Goal: Information Seeking & Learning: Find specific fact

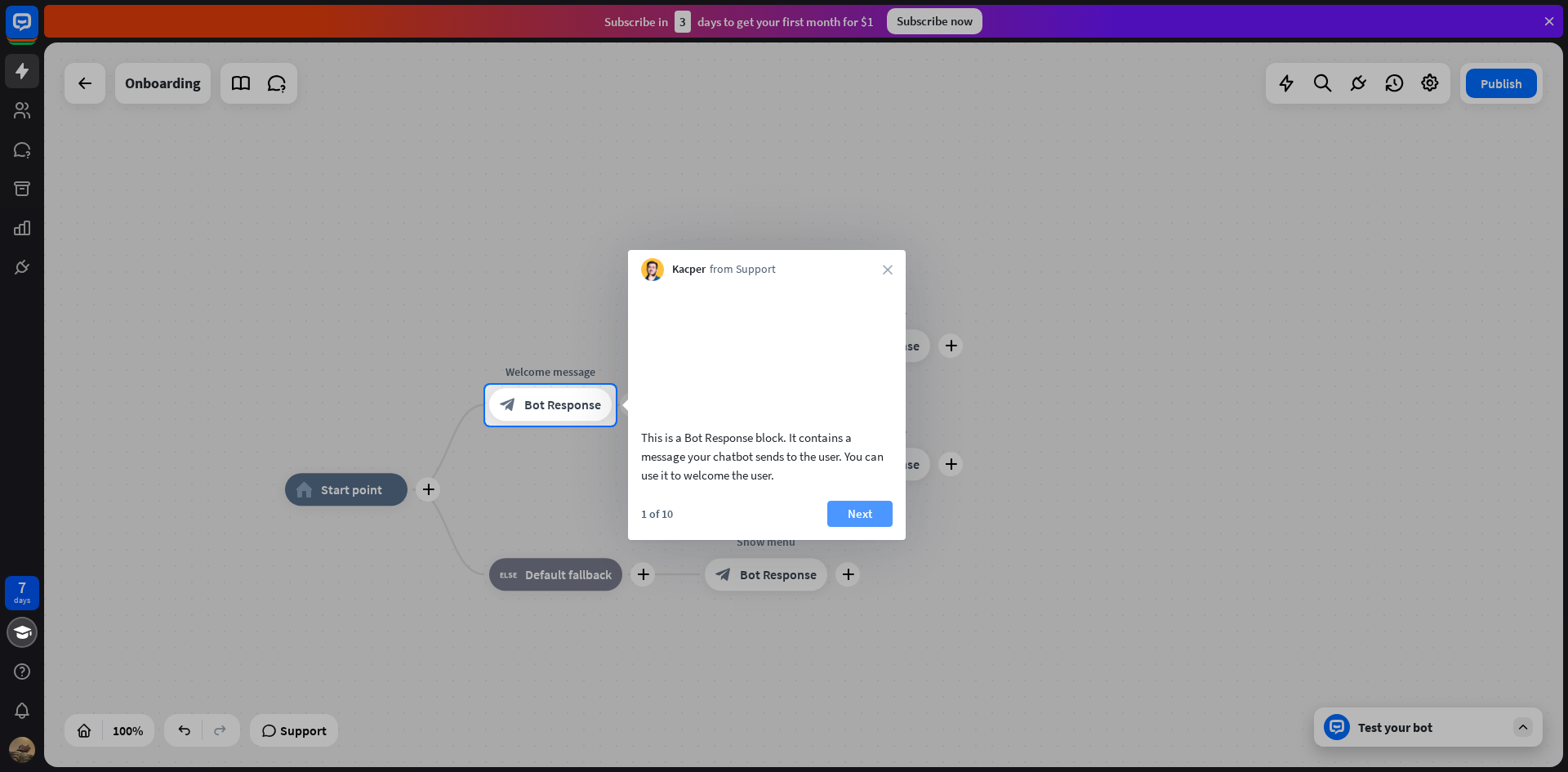
click at [853, 527] on button "Next" at bounding box center [860, 513] width 65 height 26
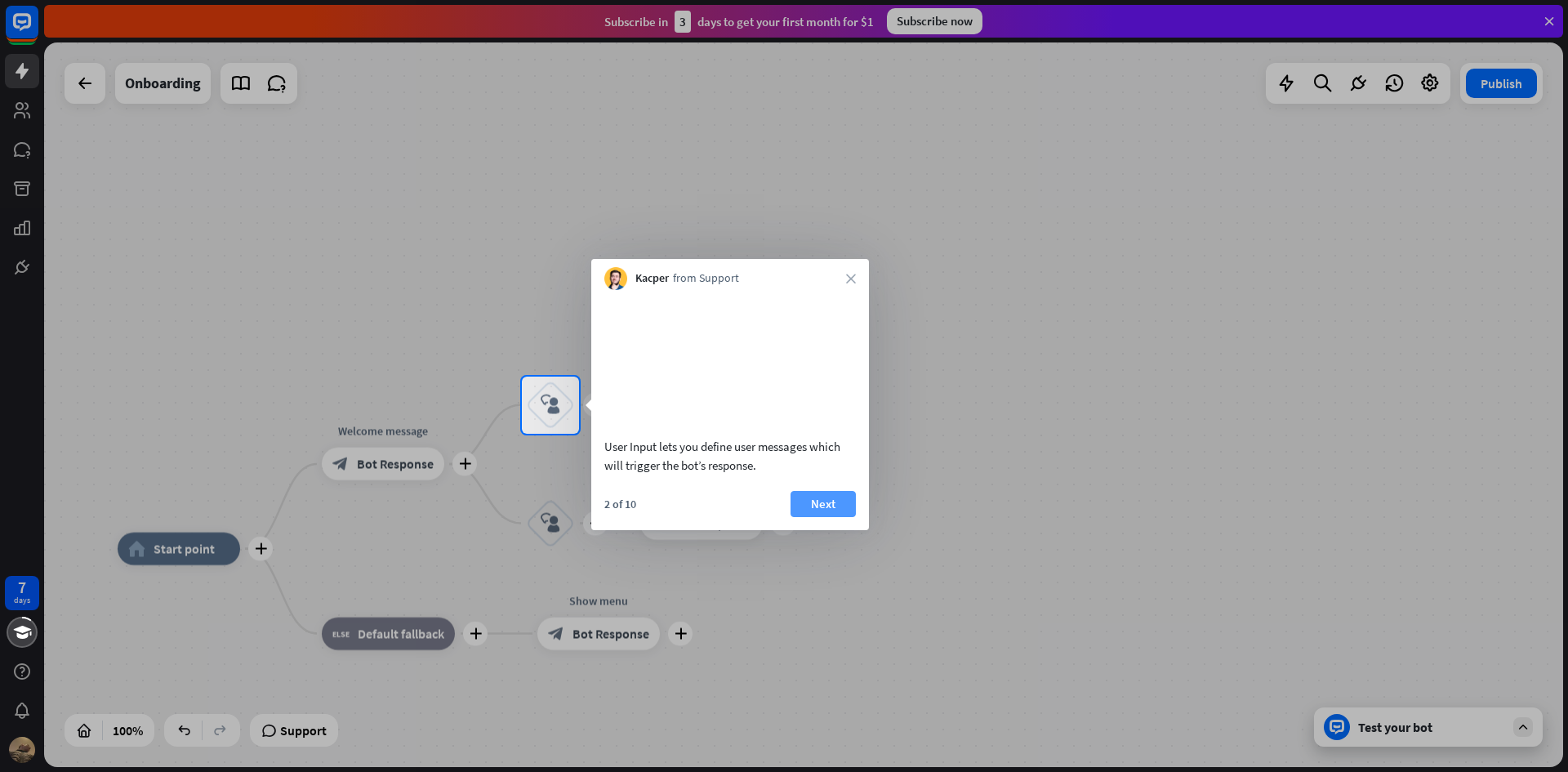
click at [828, 517] on button "Next" at bounding box center [823, 504] width 65 height 26
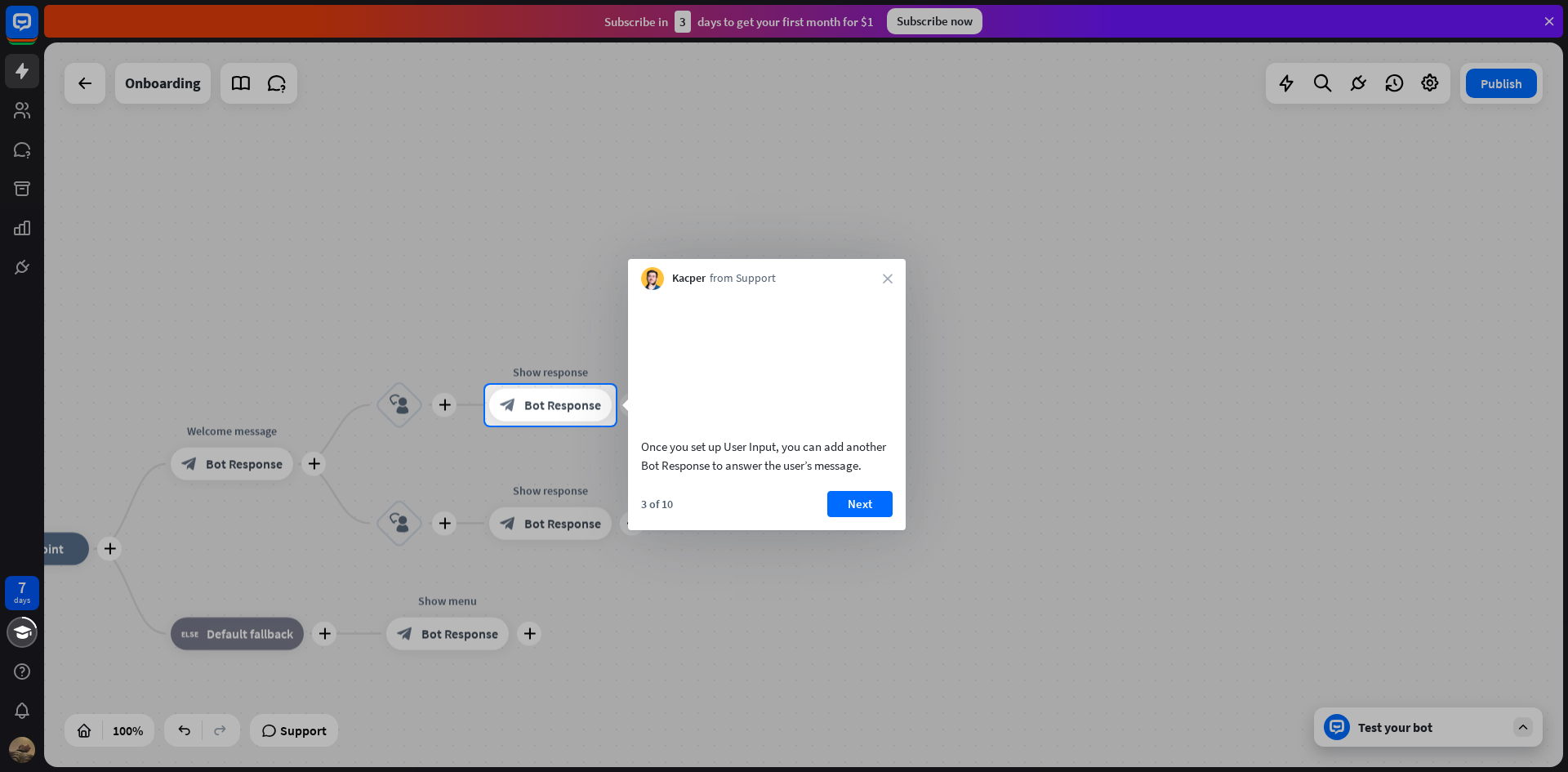
click at [91, 78] on div at bounding box center [784, 193] width 1568 height 385
click at [888, 282] on icon "close" at bounding box center [887, 279] width 10 height 10
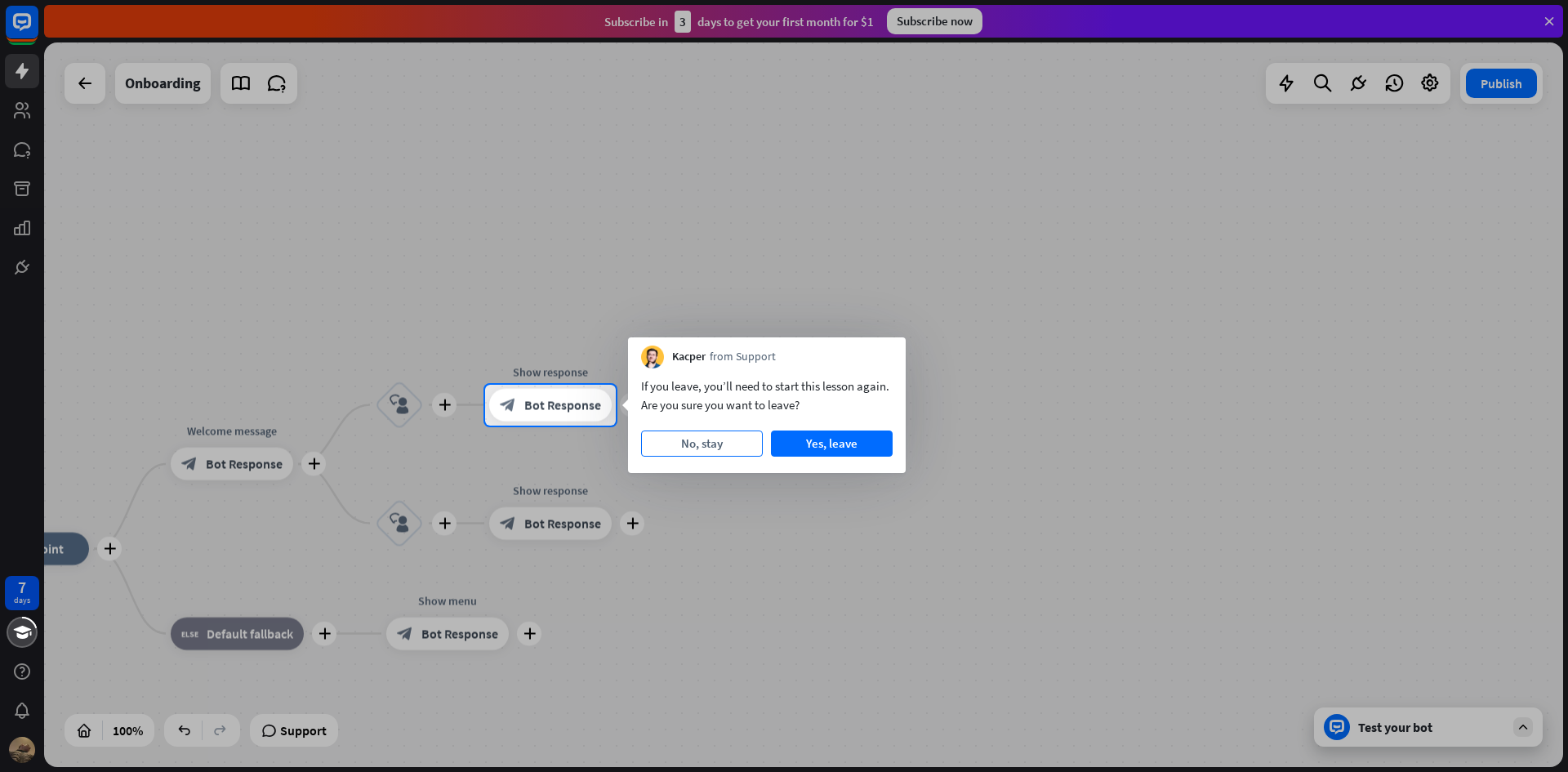
click at [716, 449] on button "No, stay" at bounding box center [702, 443] width 122 height 26
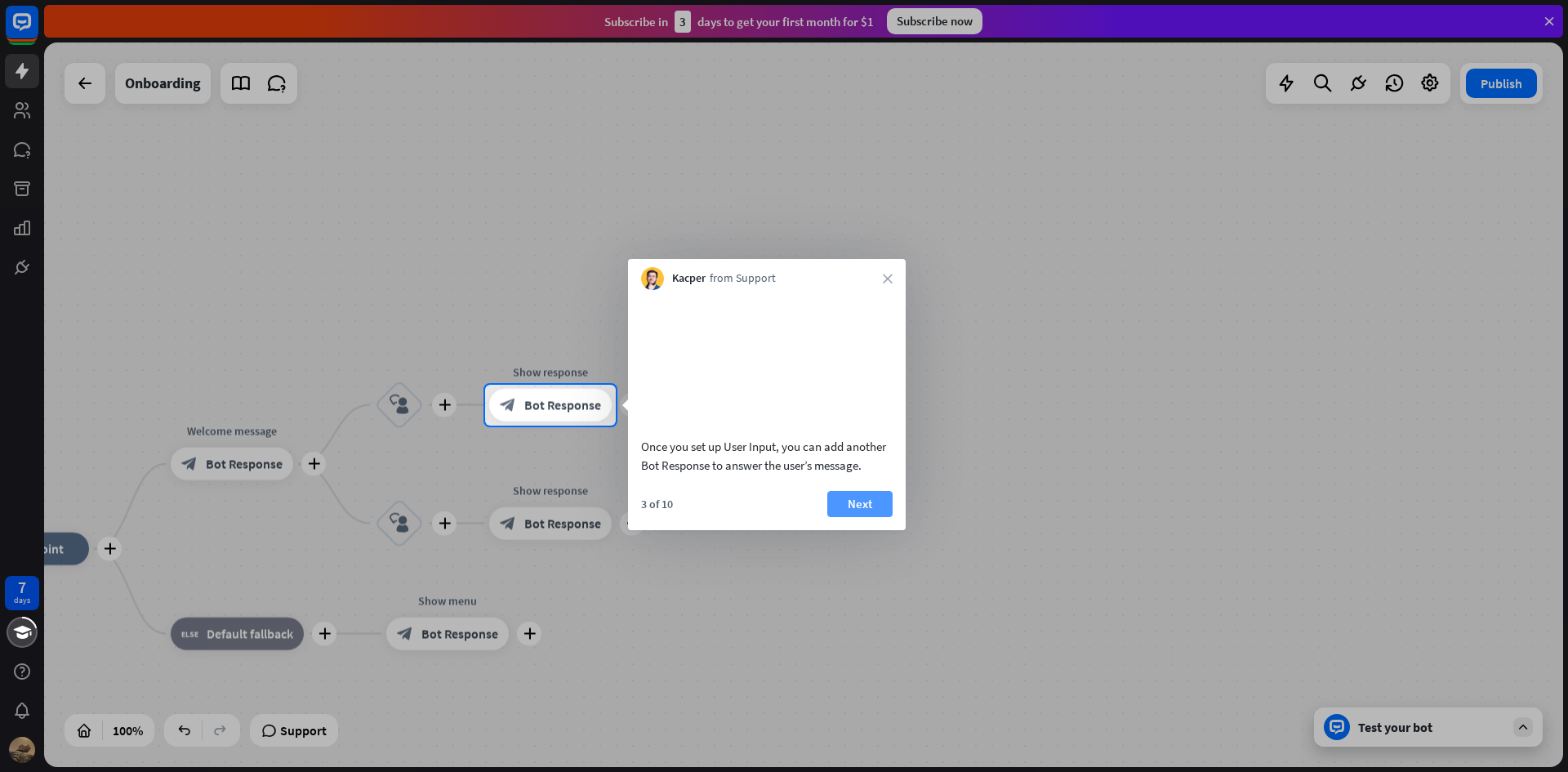
click at [845, 517] on button "Next" at bounding box center [860, 504] width 65 height 26
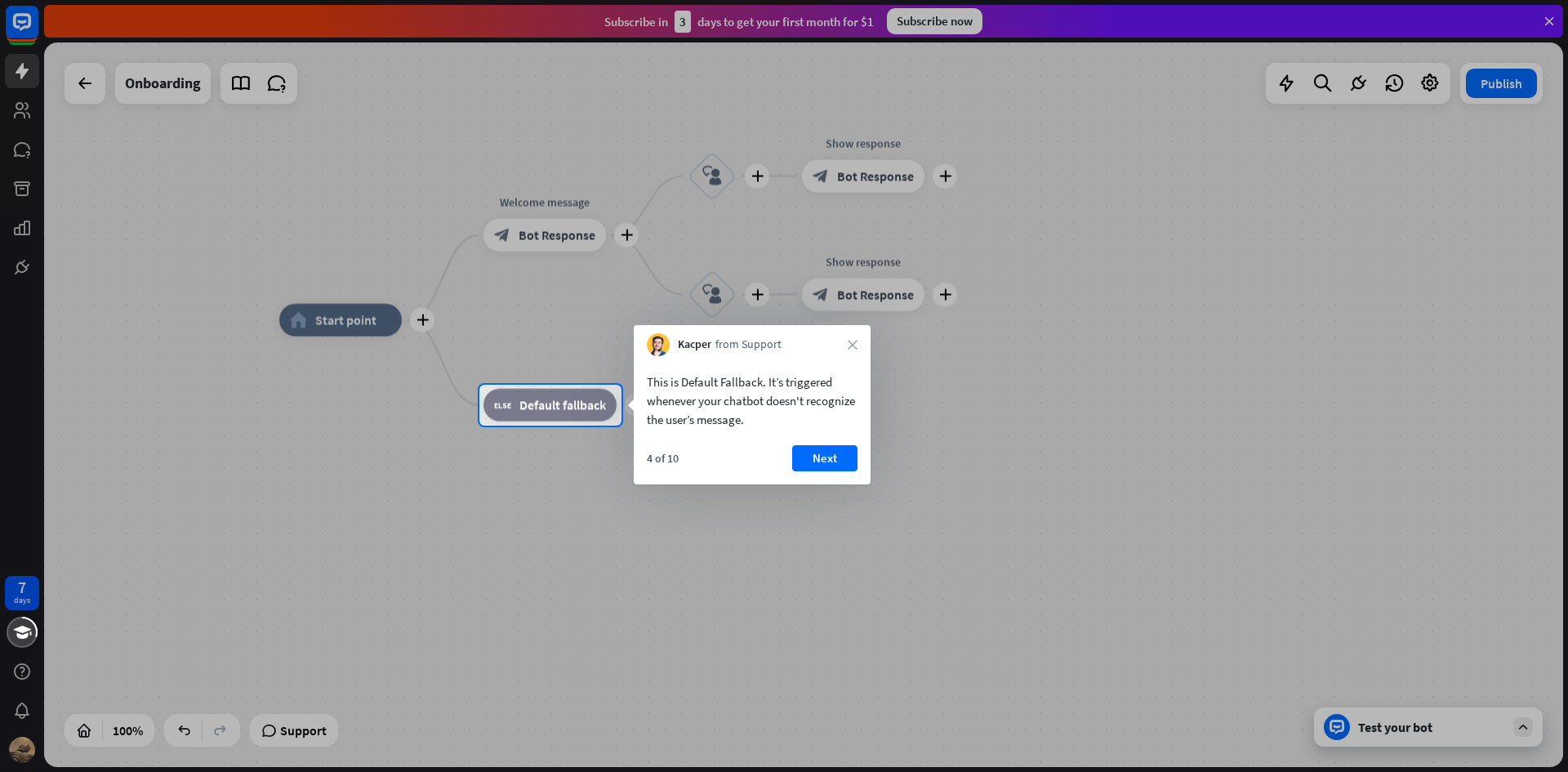
click at [841, 348] on div "Kacper from Support close" at bounding box center [751, 340] width 236 height 31
click at [850, 343] on icon "close" at bounding box center [852, 345] width 10 height 10
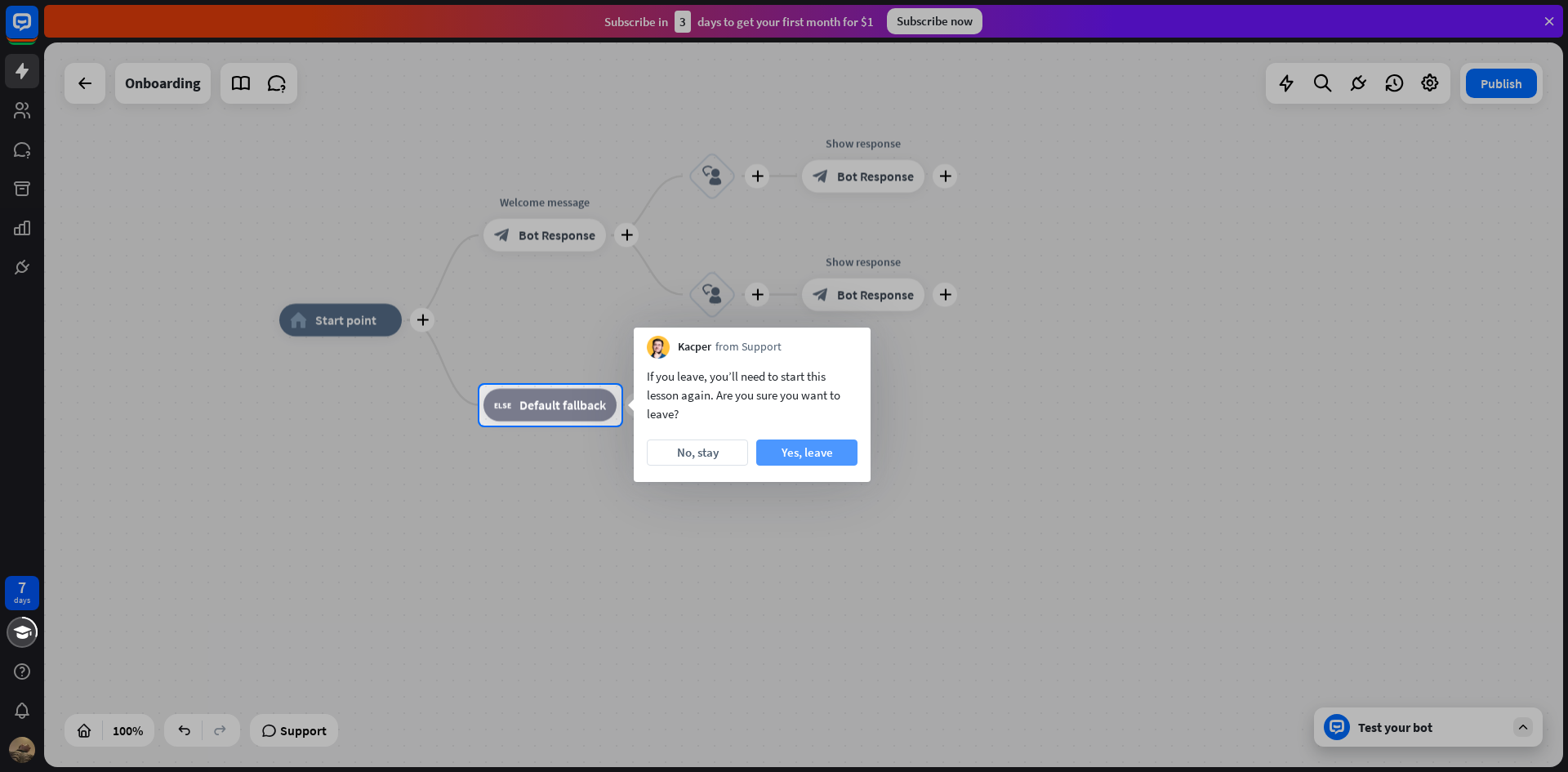
click at [817, 443] on button "Yes, leave" at bounding box center [807, 452] width 101 height 26
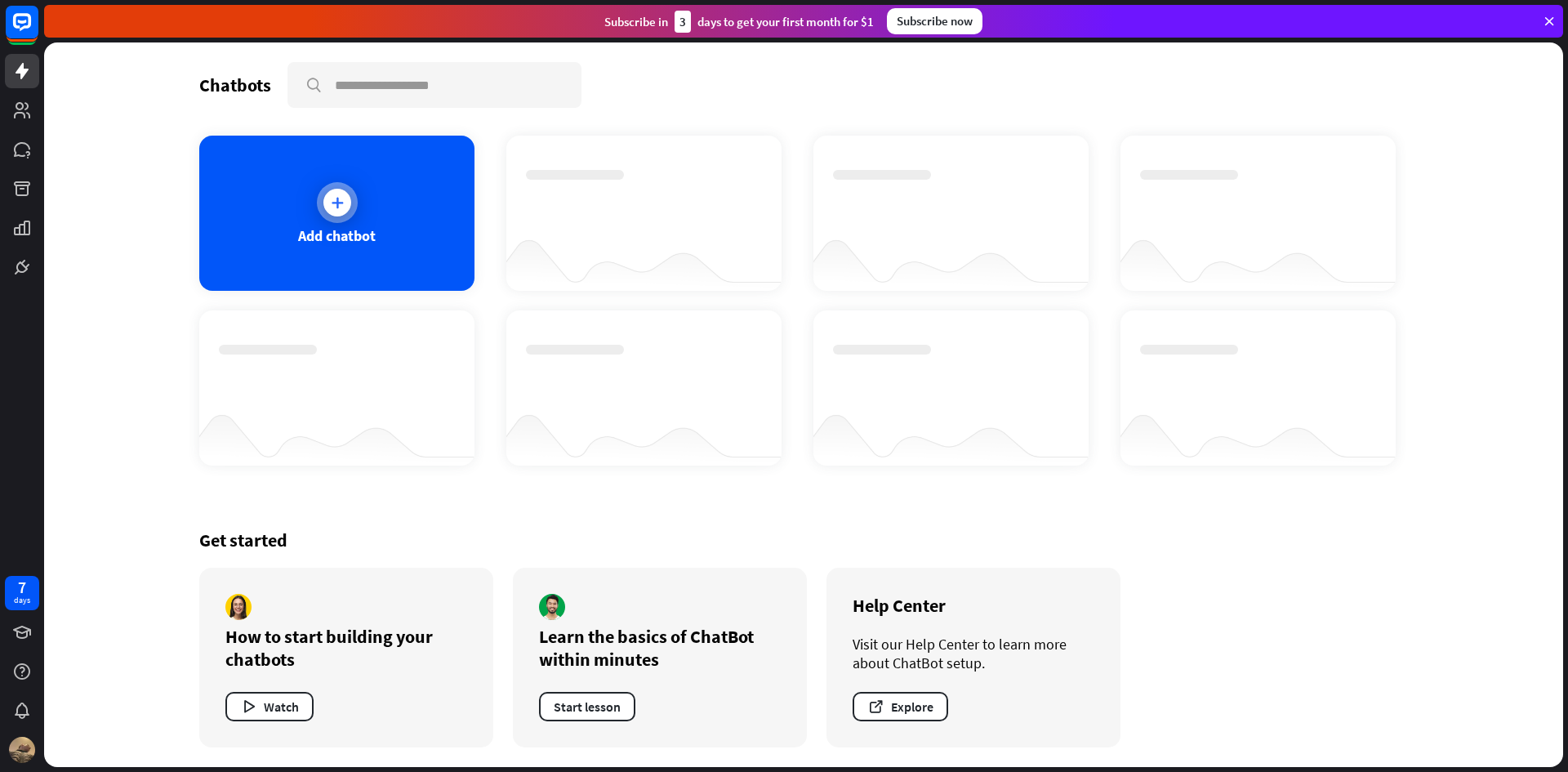
click at [425, 239] on div "Add chatbot" at bounding box center [336, 214] width 275 height 155
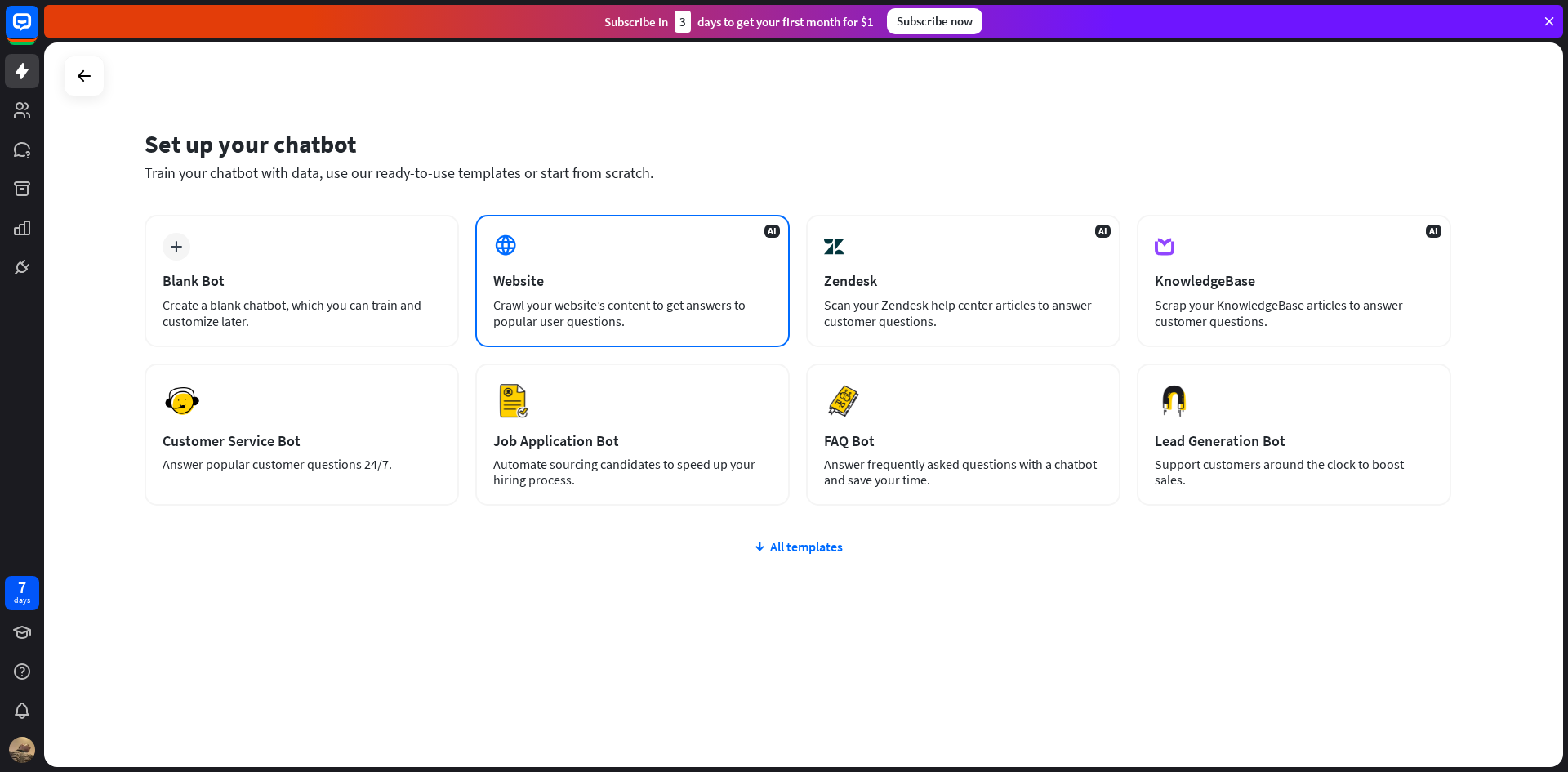
click at [641, 250] on div "AI Website Crawl your website’s content to get answers to popular user question…" at bounding box center [632, 281] width 314 height 132
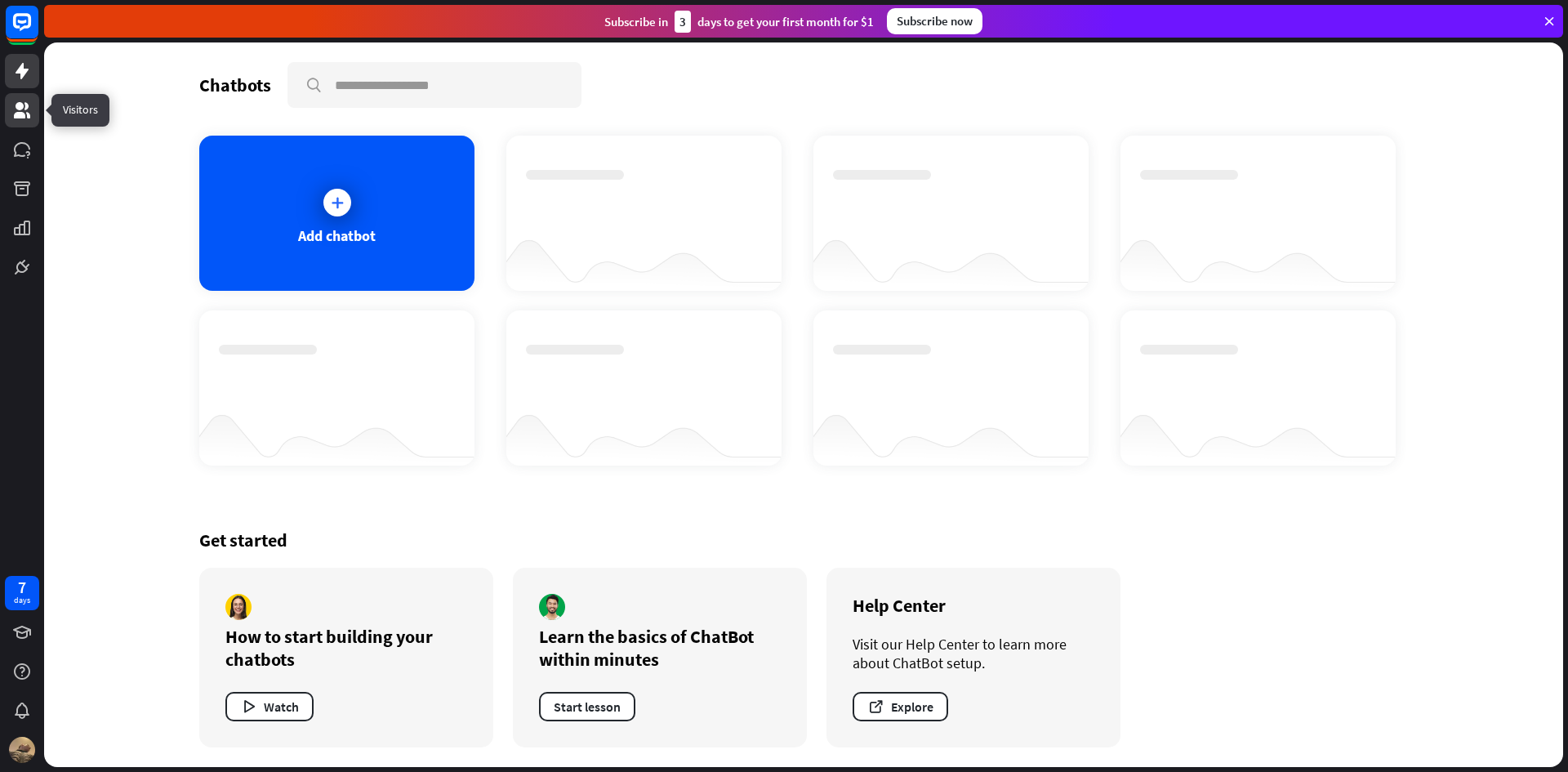
click at [38, 106] on link at bounding box center [22, 110] width 34 height 34
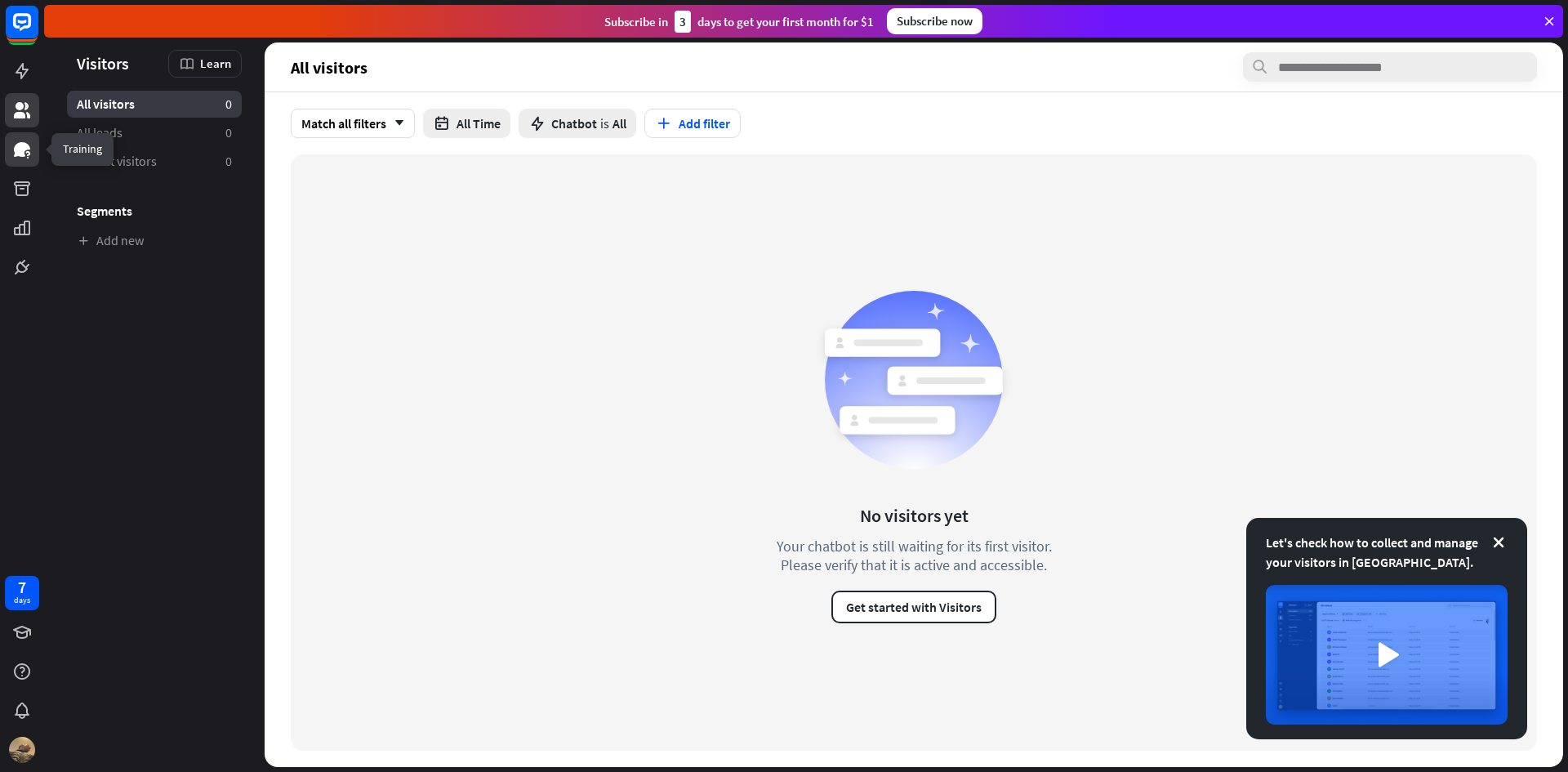
click at [11, 149] on link at bounding box center [22, 149] width 34 height 34
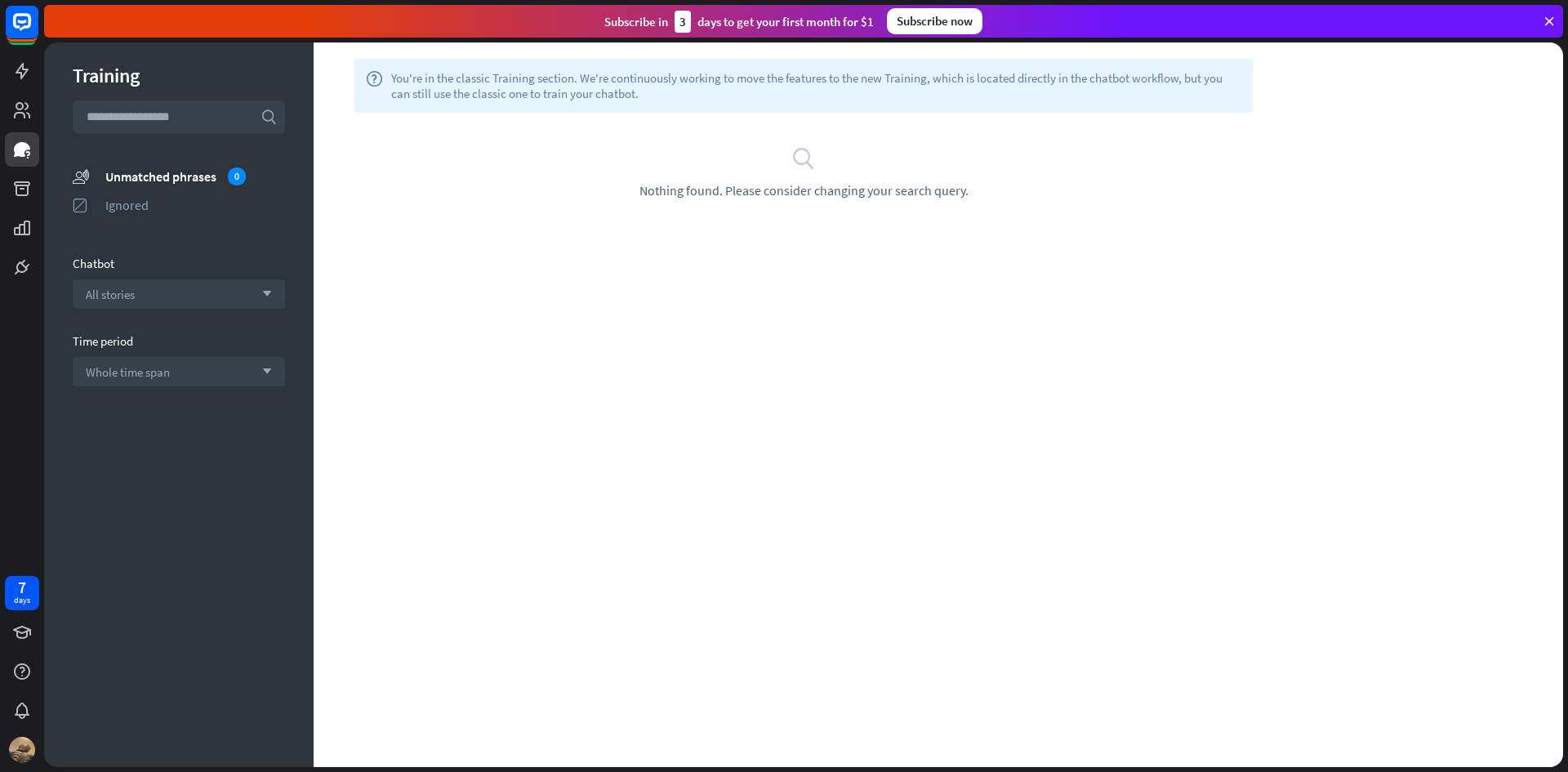
click at [209, 123] on input "text" at bounding box center [179, 117] width 213 height 33
paste input "******"
type input "*"
click at [312, 181] on div "Training search unmatched_phrases Unmatched phrases 0 ignored Ignored Chatbot A…" at bounding box center [178, 404] width 269 height 725
click at [177, 124] on input "text" at bounding box center [179, 117] width 213 height 33
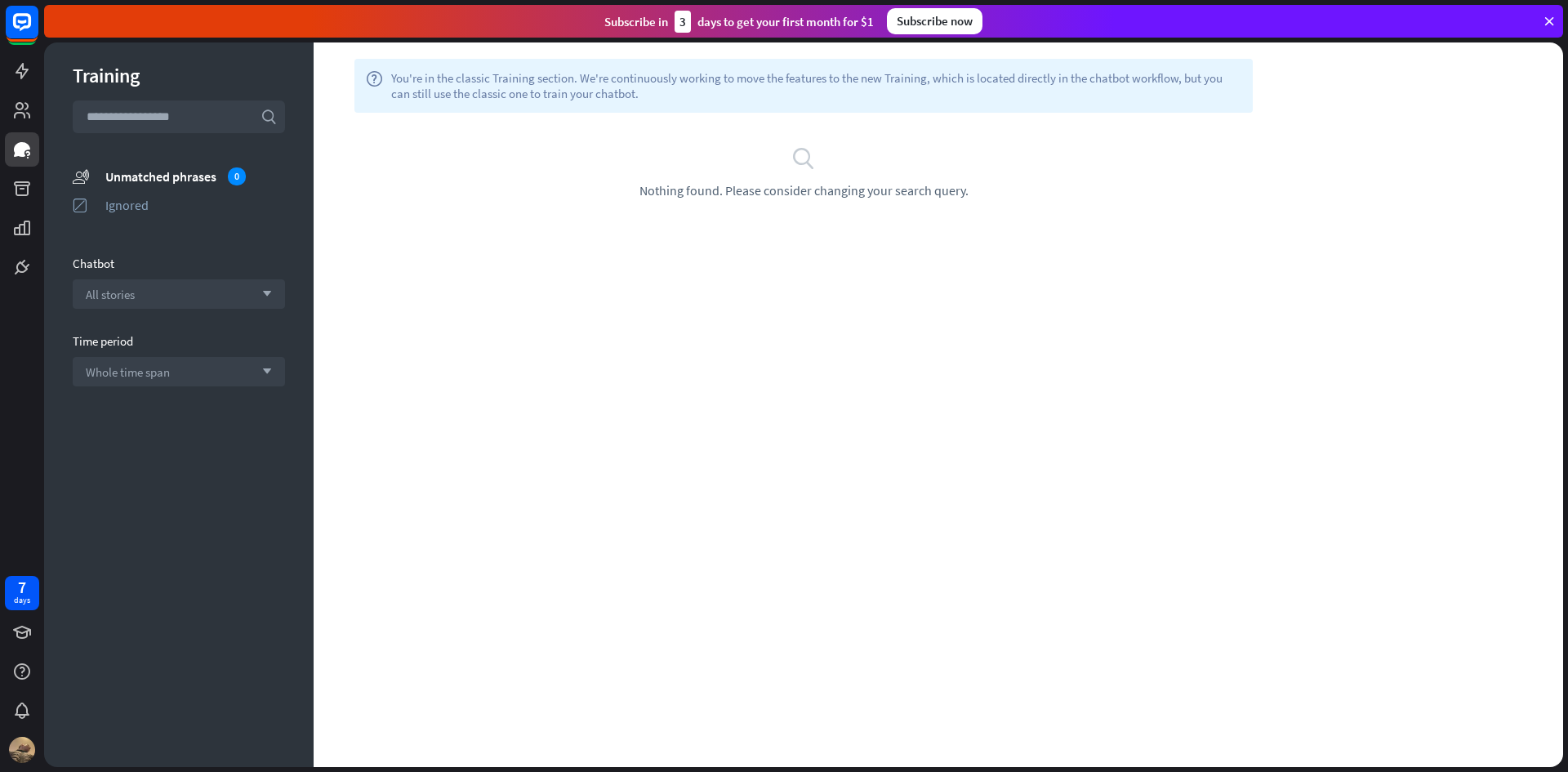
paste input "**********"
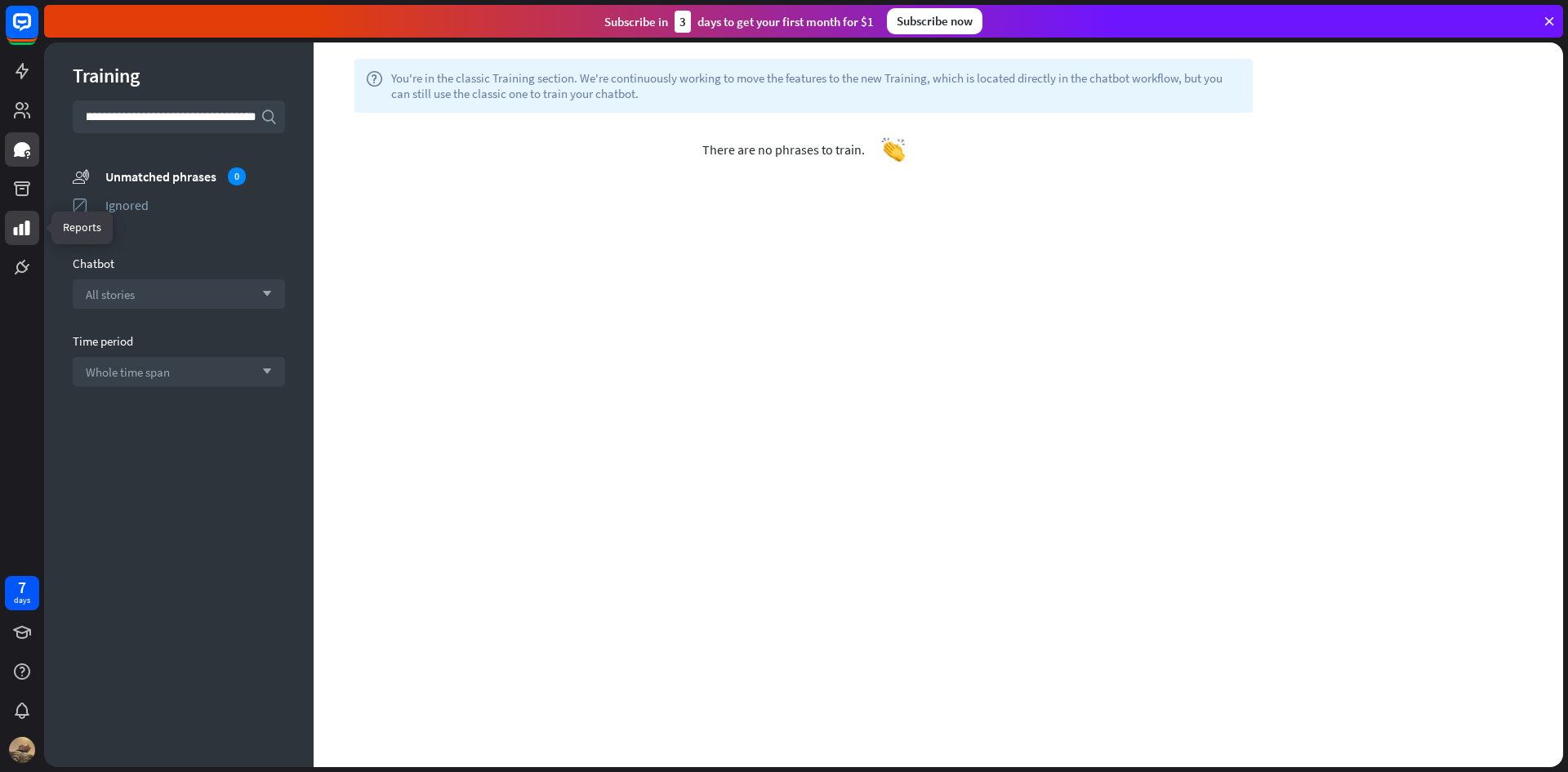
type input "**********"
click at [31, 231] on icon at bounding box center [22, 228] width 19 height 19
